Goal: Transaction & Acquisition: Subscribe to service/newsletter

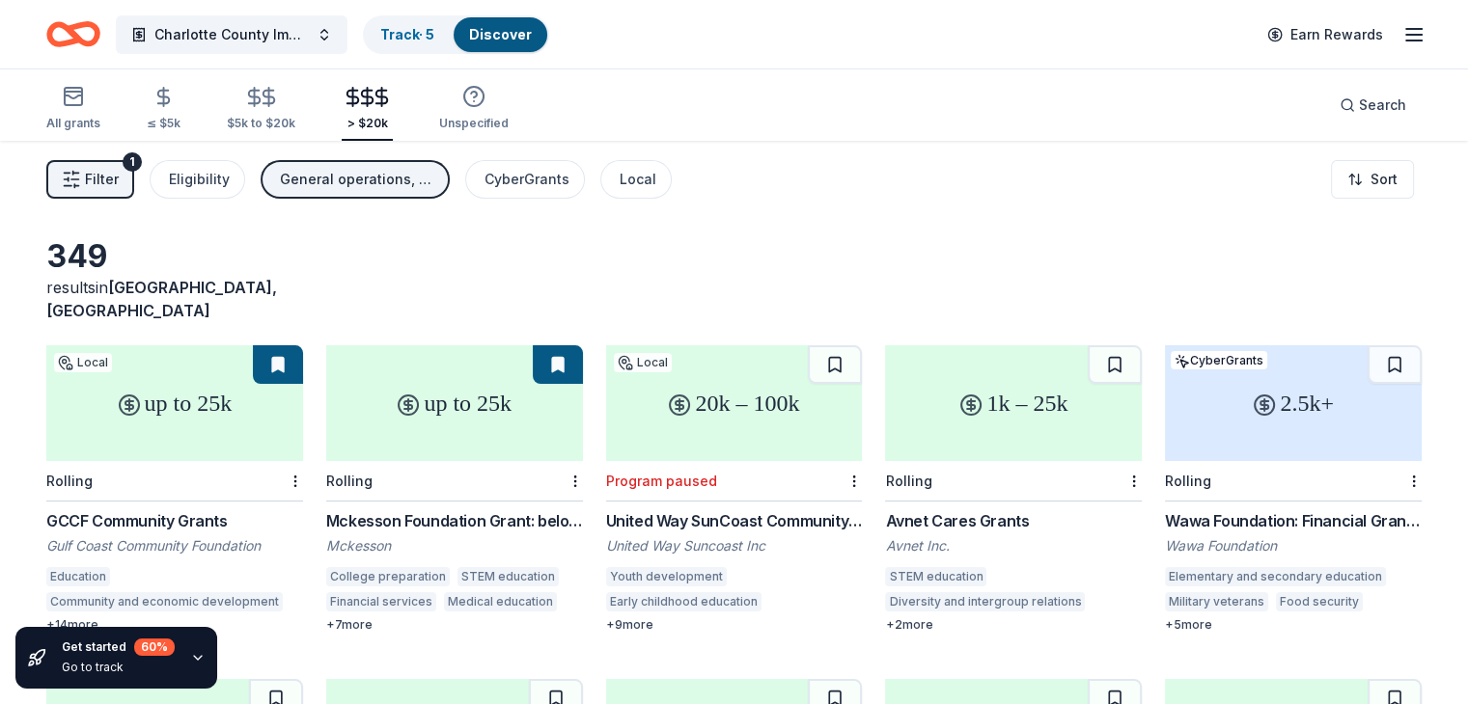
click at [1406, 35] on line "button" at bounding box center [1413, 35] width 15 height 0
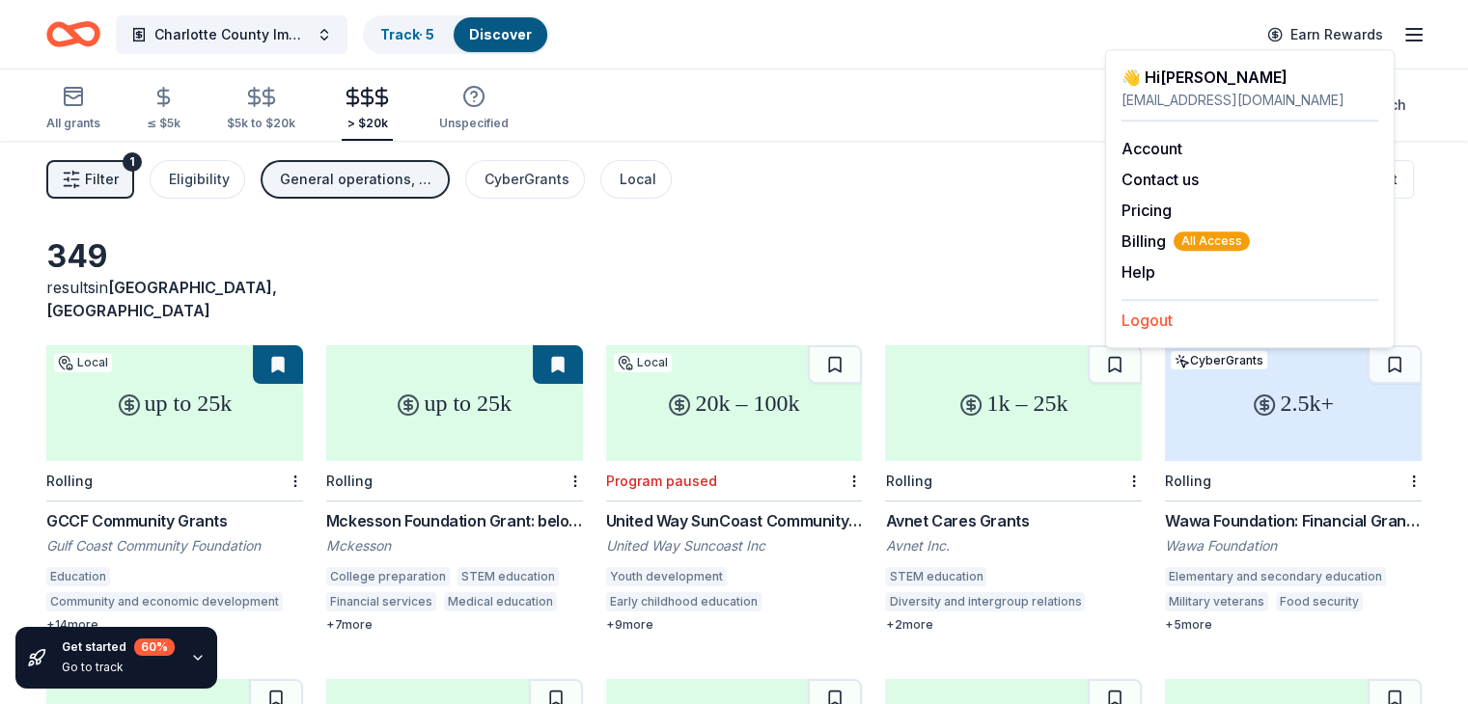
click at [1157, 324] on button "Logout" at bounding box center [1146, 320] width 51 height 23
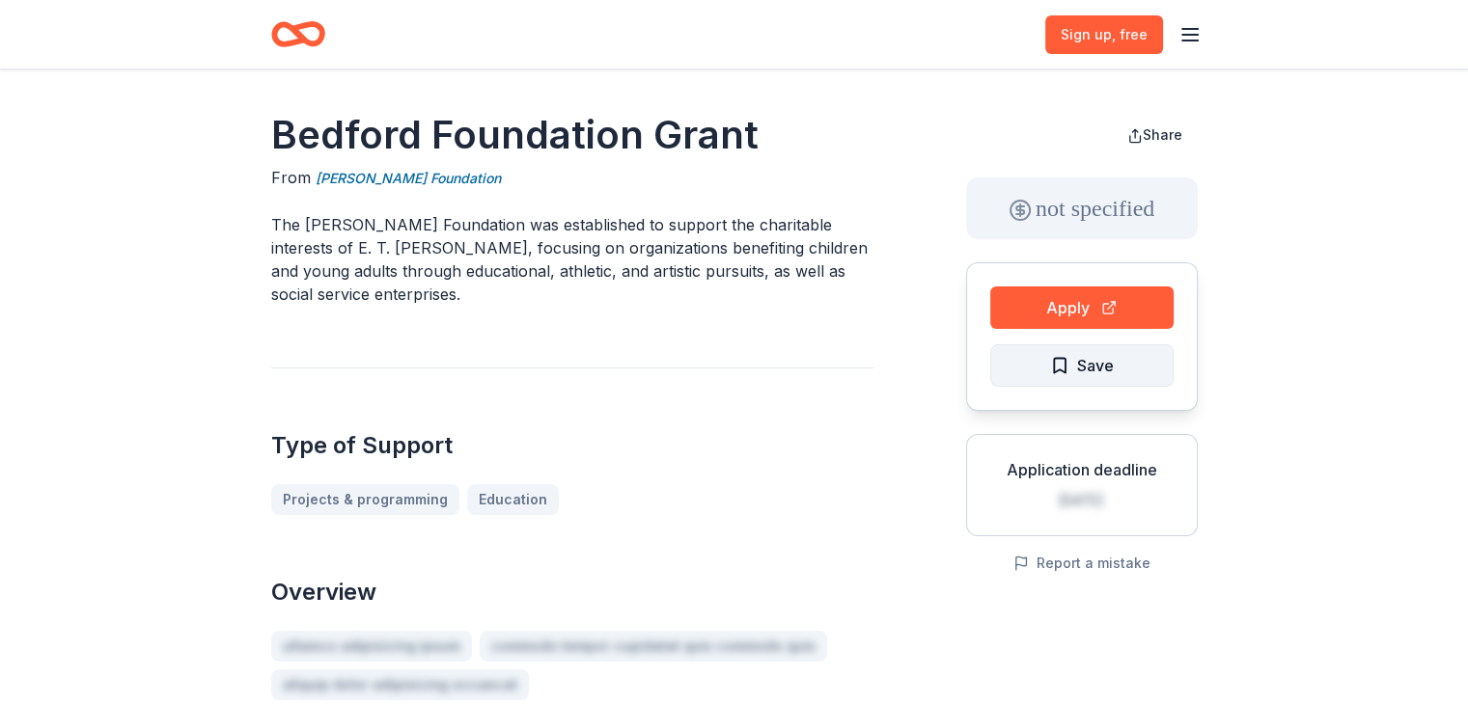
click at [1087, 365] on span "Save" at bounding box center [1095, 365] width 37 height 25
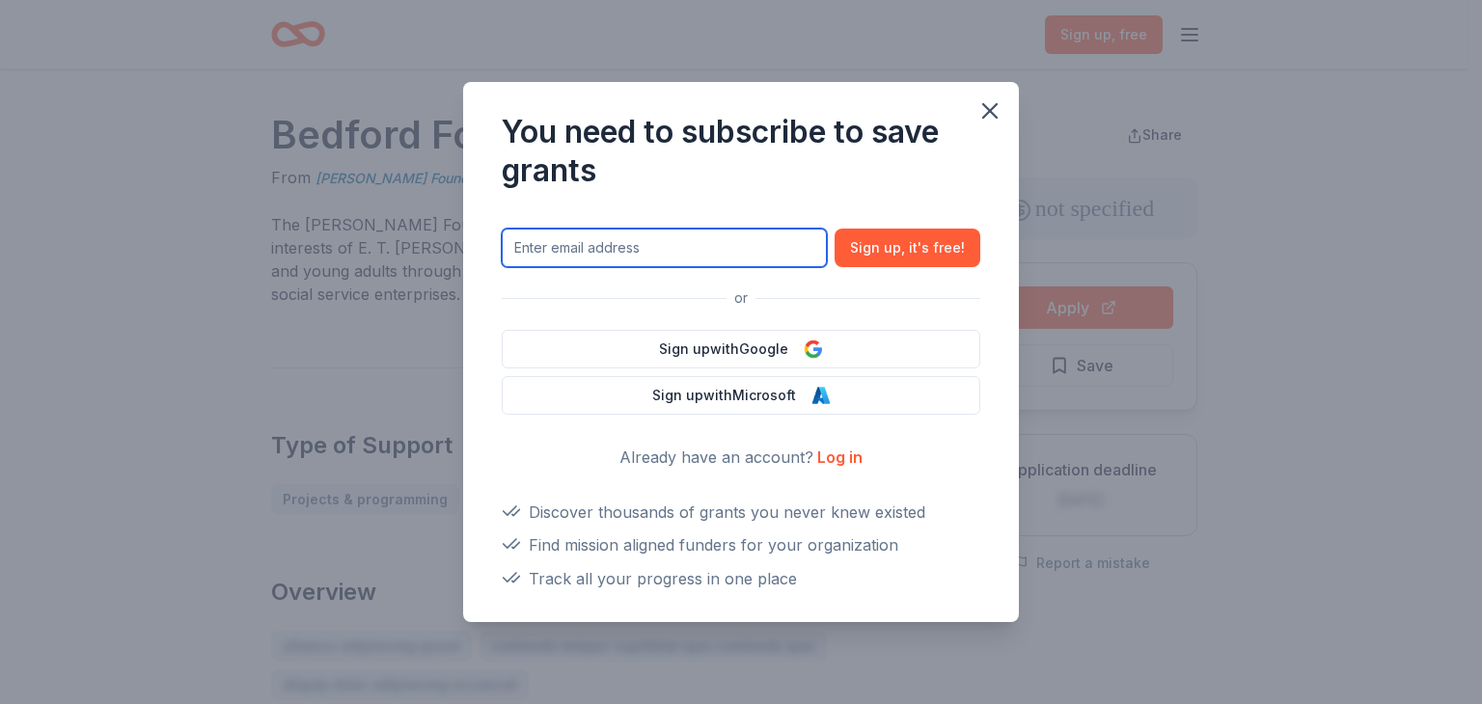
click at [728, 242] on input "text" at bounding box center [664, 248] width 325 height 39
drag, startPoint x: 688, startPoint y: 250, endPoint x: 320, endPoint y: 237, distance: 367.9
click at [323, 237] on div "You need to subscribe to save grants gaylinm15@outlook.com Sign up , it ' s fre…" at bounding box center [741, 352] width 1482 height 704
type input "gilstadlfccil@gmail.com"
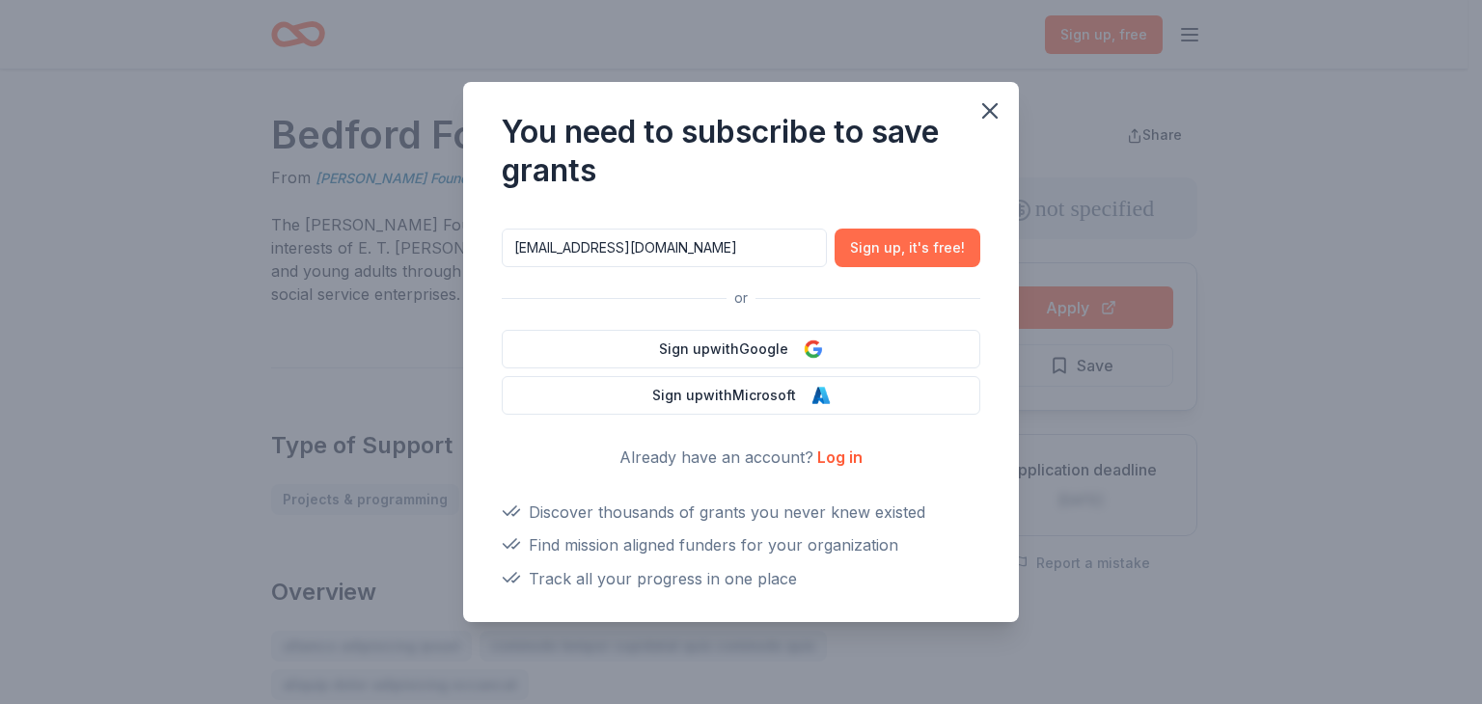
click at [922, 262] on button "Sign up , it ' s free!" at bounding box center [908, 248] width 146 height 39
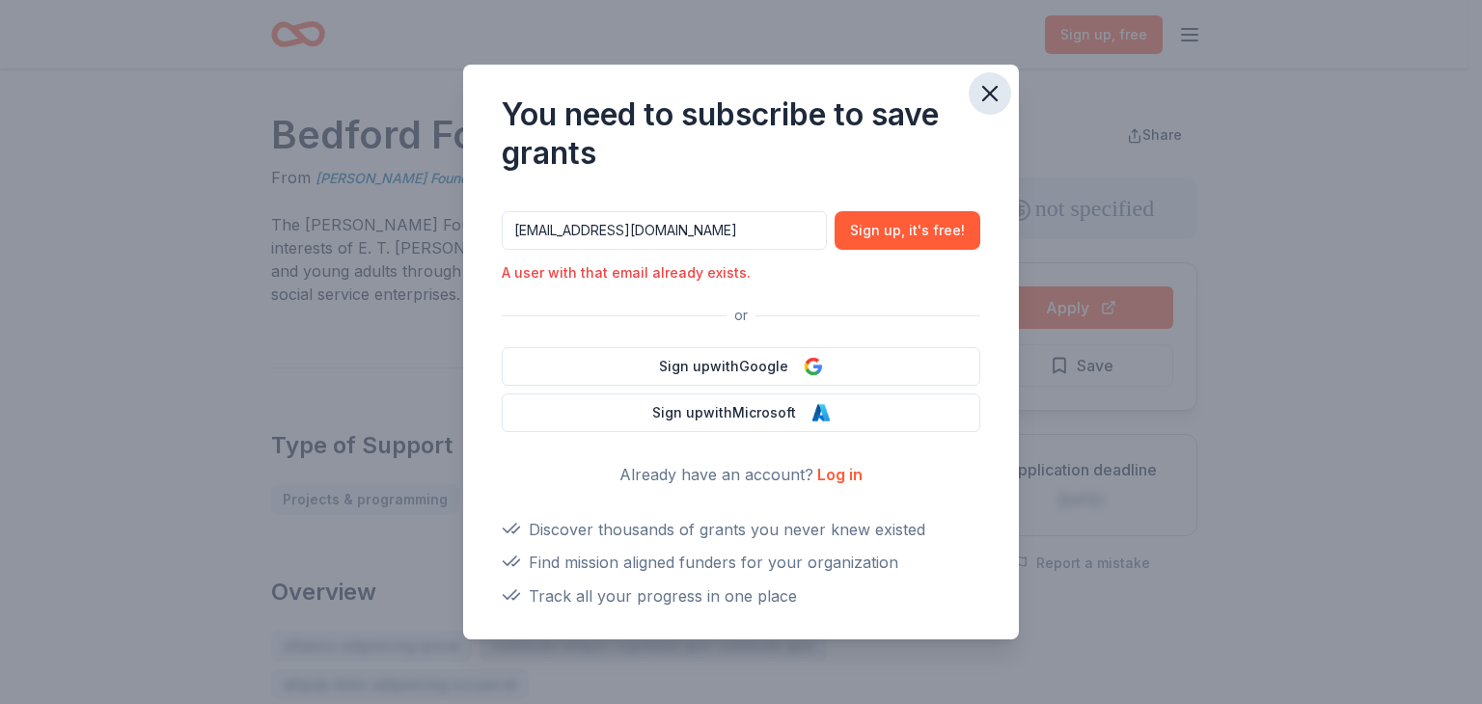
click at [986, 89] on icon "button" at bounding box center [990, 94] width 14 height 14
